Goal: Information Seeking & Learning: Learn about a topic

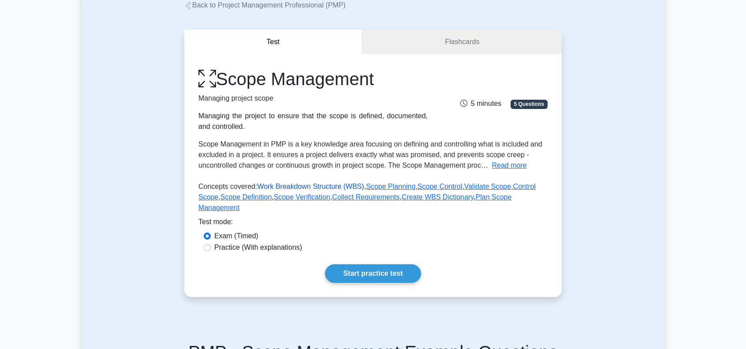
scroll to position [88, 0]
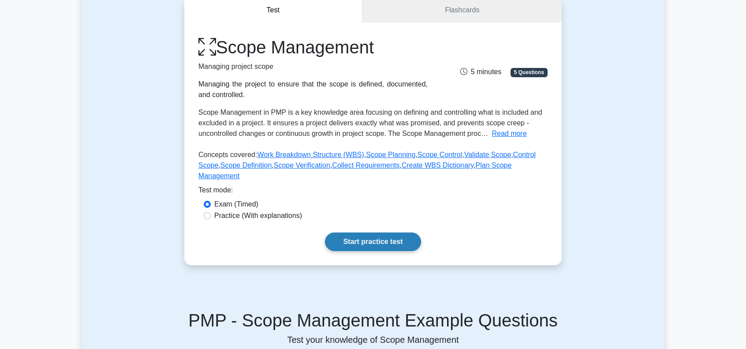
click at [352, 232] on link "Start practice test" at bounding box center [373, 241] width 96 height 19
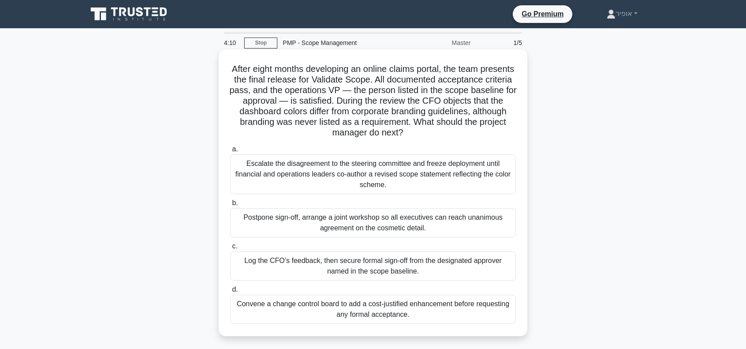
click at [303, 268] on div "Log the CFO’s feedback, then secure formal sign-off from the designated approve…" at bounding box center [373, 265] width 286 height 29
click at [230, 249] on input "c. Log the CFO’s feedback, then secure formal sign-off from the designated appr…" at bounding box center [230, 246] width 0 height 6
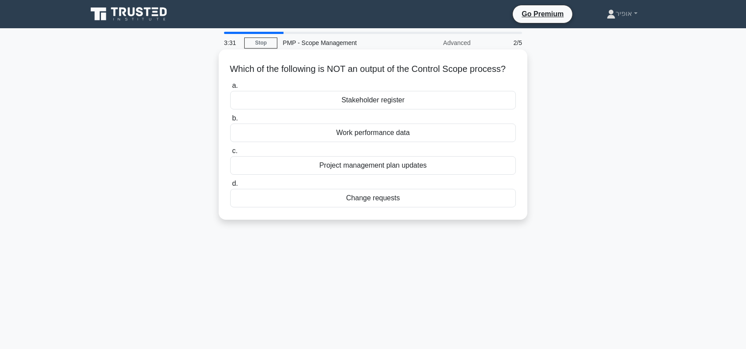
click at [348, 175] on div "Project management plan updates" at bounding box center [373, 165] width 286 height 19
click at [230, 154] on input "c. Project management plan updates" at bounding box center [230, 151] width 0 height 6
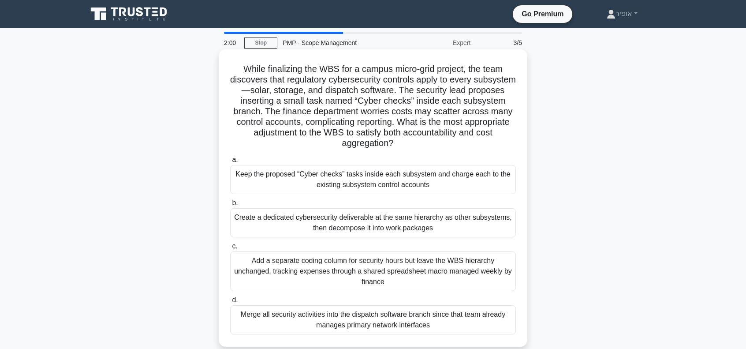
click at [324, 274] on div "Add a separate coding column for security hours but leave the WBS hierarchy unc…" at bounding box center [373, 271] width 286 height 40
click at [230, 249] on input "c. Add a separate coding column for security hours but leave the WBS hierarchy …" at bounding box center [230, 246] width 0 height 6
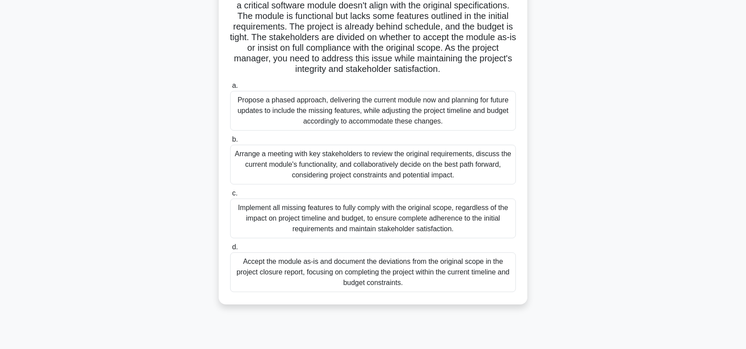
scroll to position [88, 0]
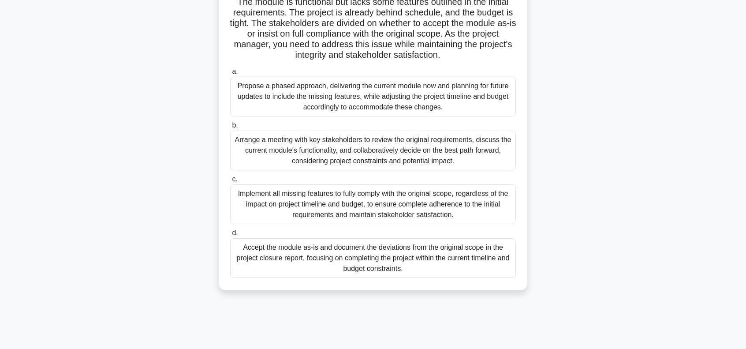
click at [315, 163] on div "Arrange a meeting with key stakeholders to review the original requirements, di…" at bounding box center [373, 151] width 286 height 40
click at [230, 128] on input "b. Arrange a meeting with key stakeholders to review the original requirements,…" at bounding box center [230, 126] width 0 height 6
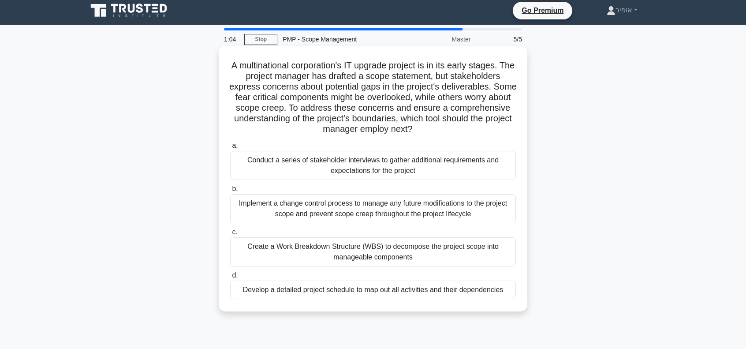
scroll to position [0, 0]
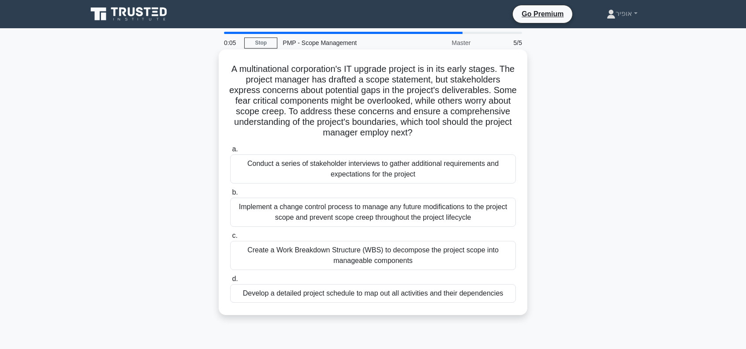
click at [351, 257] on div "Create a Work Breakdown Structure (WBS) to decompose the project scope into man…" at bounding box center [373, 255] width 286 height 29
click at [230, 239] on input "c. Create a Work Breakdown Structure (WBS) to decompose the project scope into …" at bounding box center [230, 236] width 0 height 6
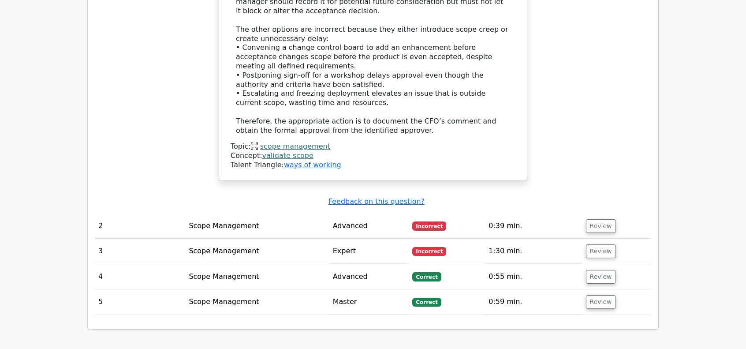
scroll to position [1103, 0]
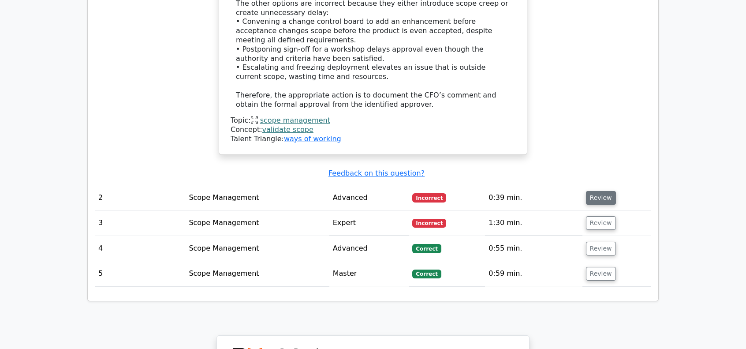
click at [594, 191] on button "Review" at bounding box center [601, 198] width 30 height 14
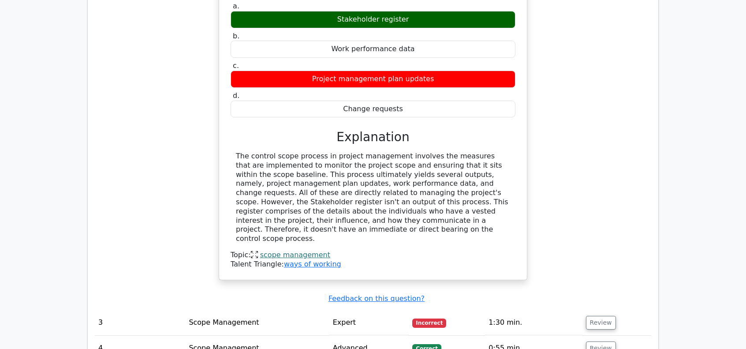
scroll to position [1367, 0]
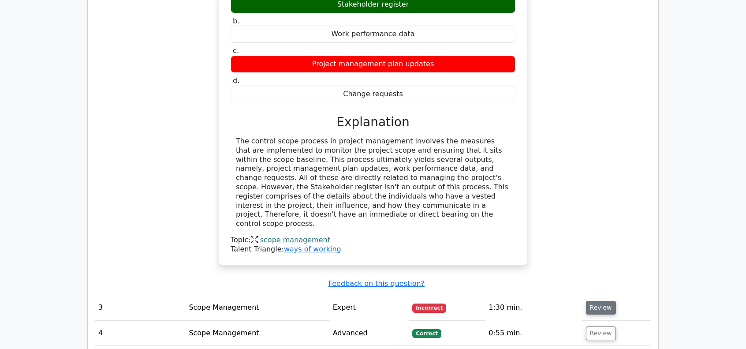
click at [595, 301] on button "Review" at bounding box center [601, 308] width 30 height 14
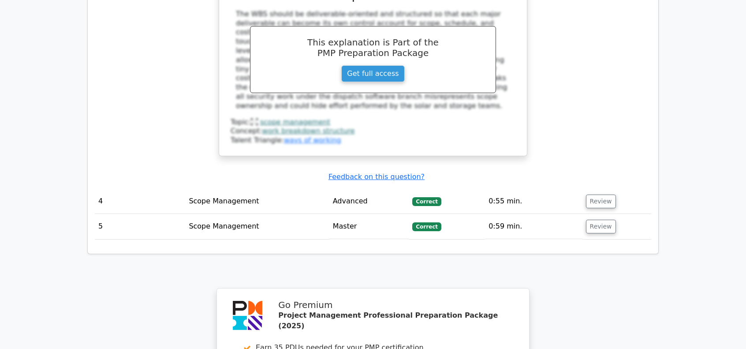
scroll to position [1986, 0]
